Goal: Find specific page/section: Find specific page/section

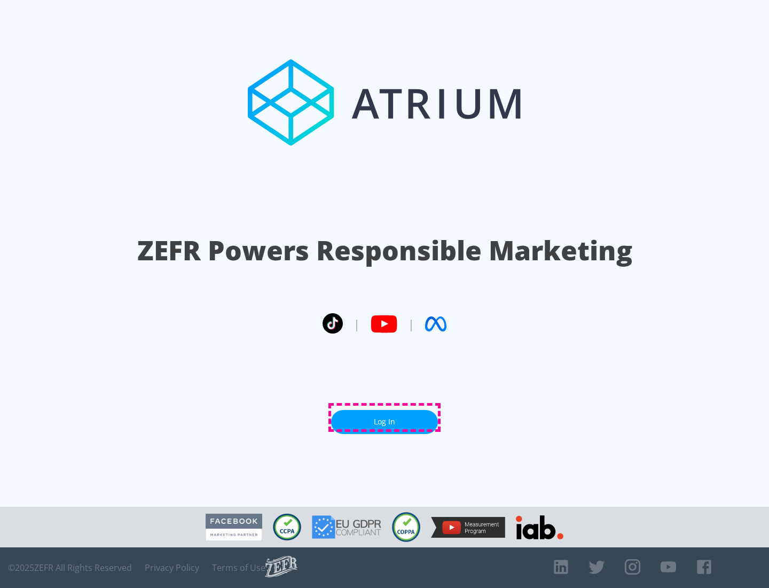
click at [385, 417] on link "Log In" at bounding box center [384, 422] width 107 height 24
